Goal: Transaction & Acquisition: Purchase product/service

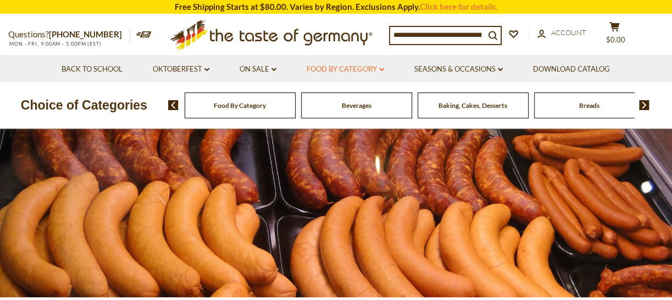
click at [382, 69] on icon "dropdown_arrow" at bounding box center [381, 70] width 5 height 4
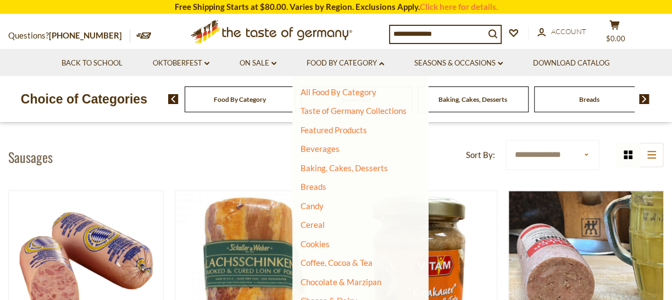
scroll to position [200, 0]
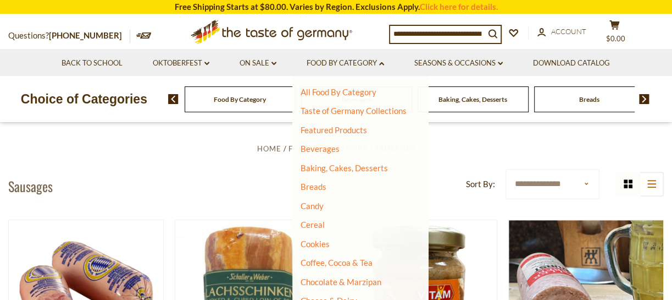
click at [476, 36] on input at bounding box center [437, 33] width 95 height 15
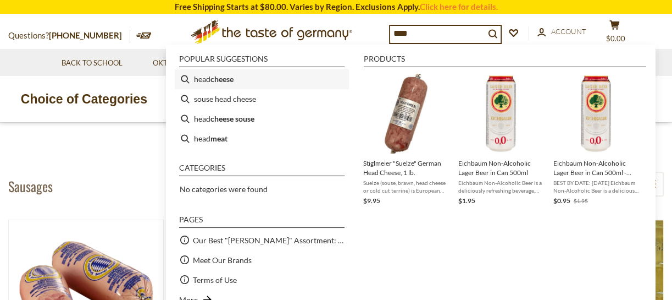
click at [242, 77] on li "head cheese" at bounding box center [262, 79] width 174 height 20
type input "**********"
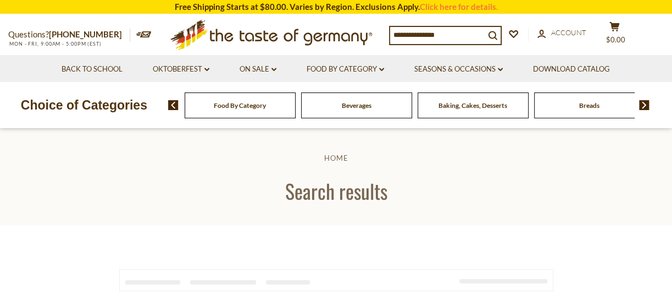
type input "**********"
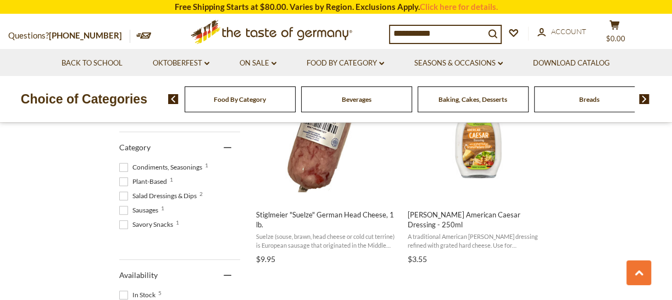
scroll to position [250, 0]
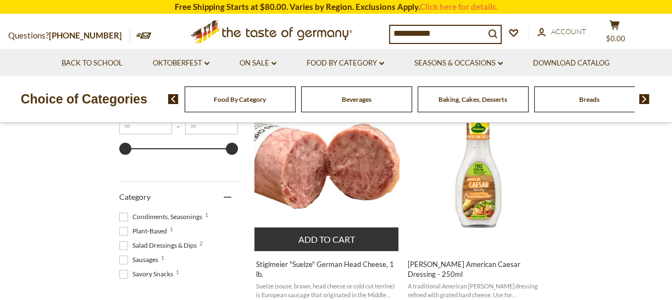
click at [337, 183] on img "Stiglmeier" at bounding box center [327, 169] width 146 height 146
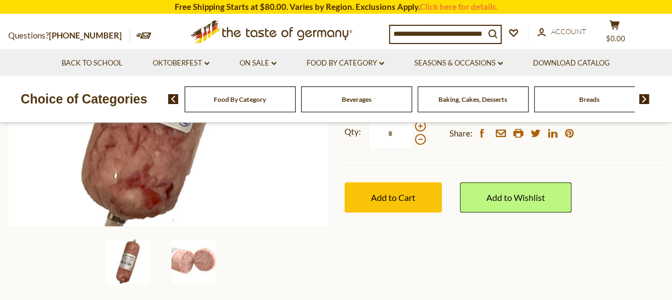
scroll to position [250, 0]
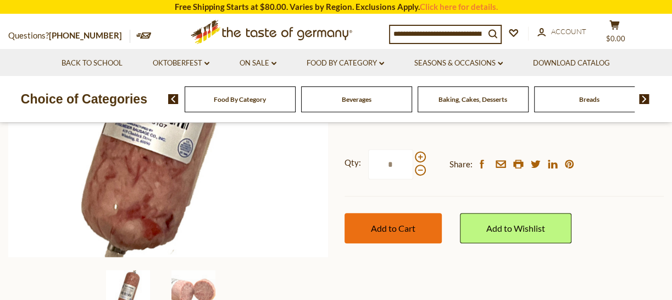
click at [416, 221] on button "Add to Cart" at bounding box center [393, 228] width 97 height 30
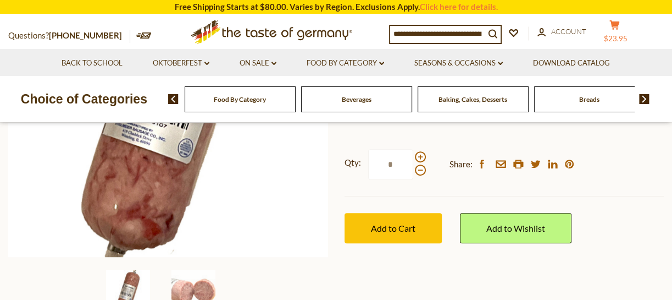
click at [623, 34] on span "$23.95" at bounding box center [616, 38] width 24 height 9
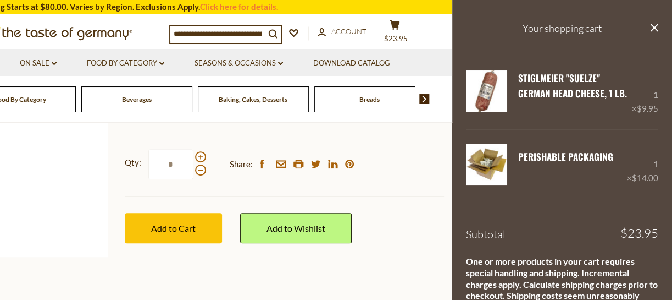
click at [650, 30] on icon "close" at bounding box center [654, 28] width 8 height 8
